Goal: Task Accomplishment & Management: Use online tool/utility

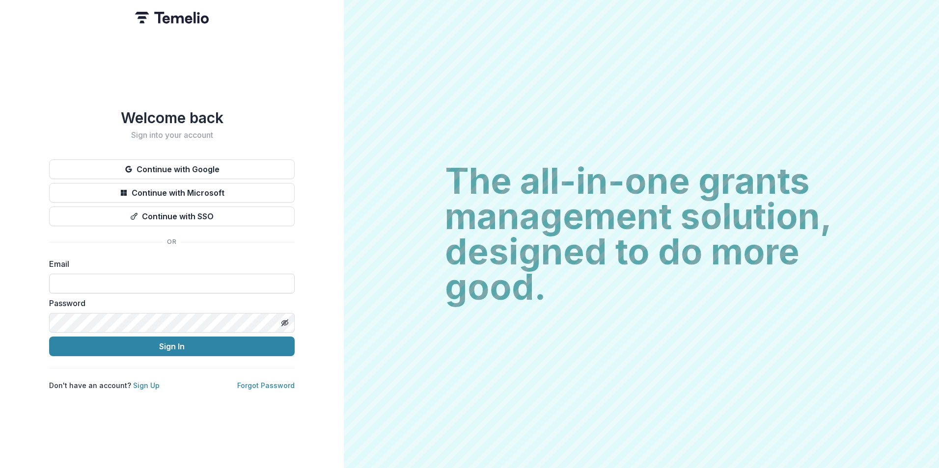
click at [208, 280] on input at bounding box center [171, 284] width 245 height 20
type input "**********"
click at [131, 309] on div "Password" at bounding box center [171, 315] width 245 height 35
click at [49, 337] on button "Sign In" at bounding box center [171, 347] width 245 height 20
